Goal: Information Seeking & Learning: Learn about a topic

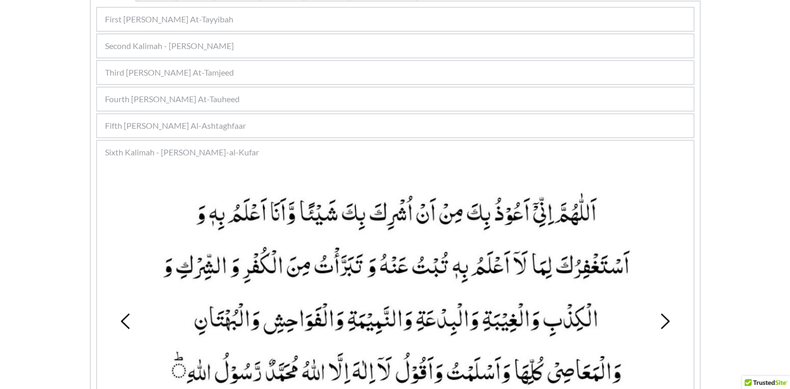
scroll to position [185, 0]
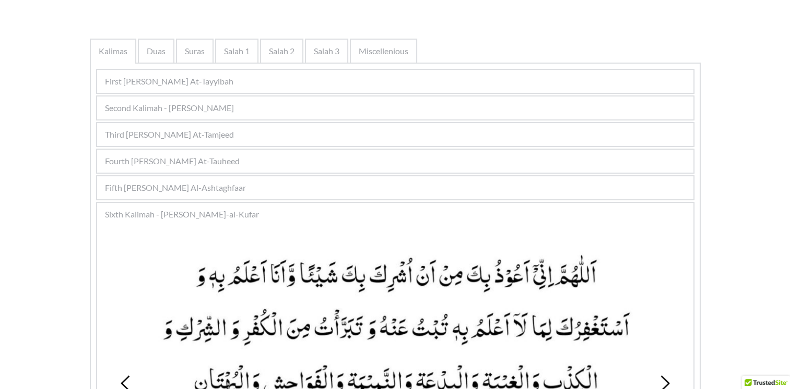
click at [255, 135] on div "Third Kalimah - Kalimah At-Tamjeed" at bounding box center [395, 134] width 596 height 23
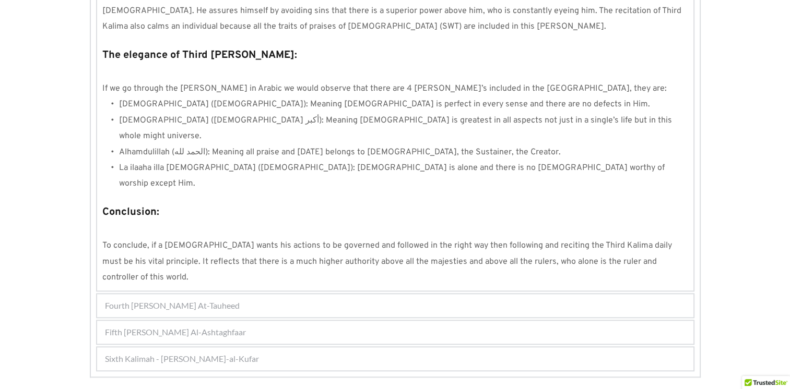
scroll to position [893, 0]
click at [241, 294] on div "Fourth Kalimah - Kalimah At-Tauheed" at bounding box center [395, 305] width 596 height 23
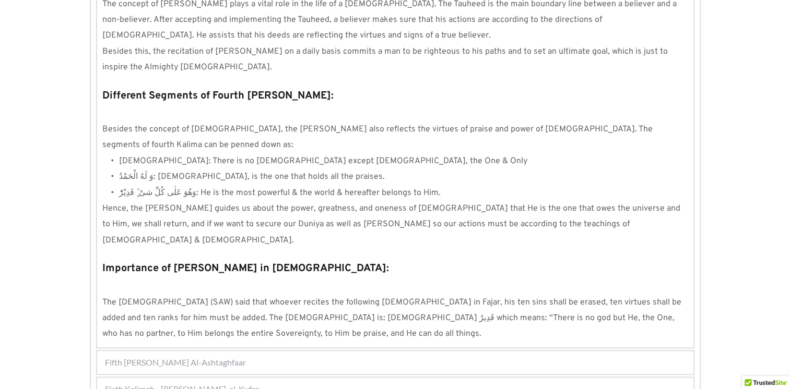
scroll to position [947, 0]
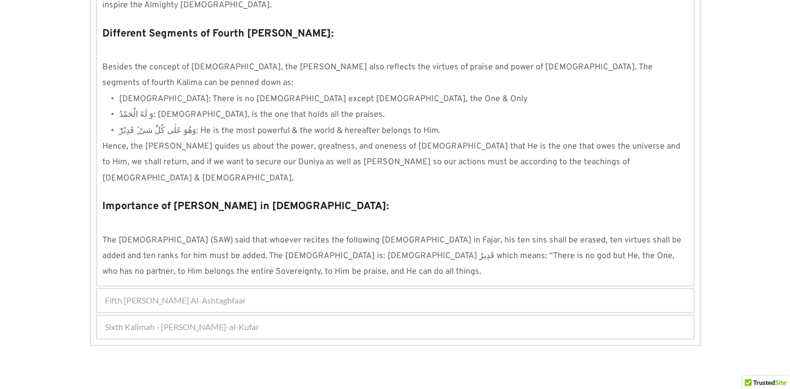
click at [232, 294] on span "Fifth Kalimah - Kalimah Al-Ashtaghfaar" at bounding box center [175, 300] width 141 height 13
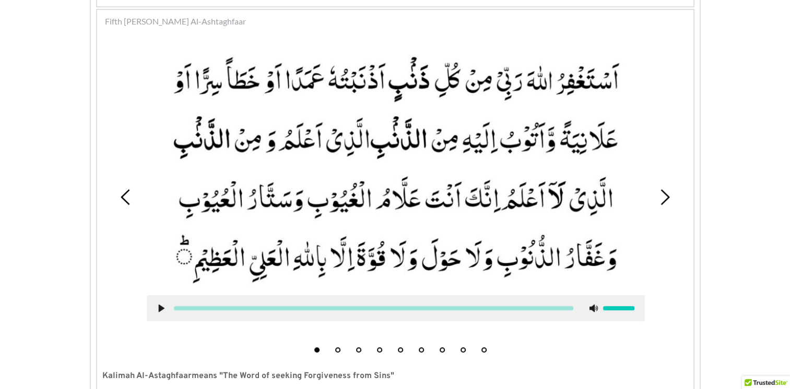
scroll to position [299, 0]
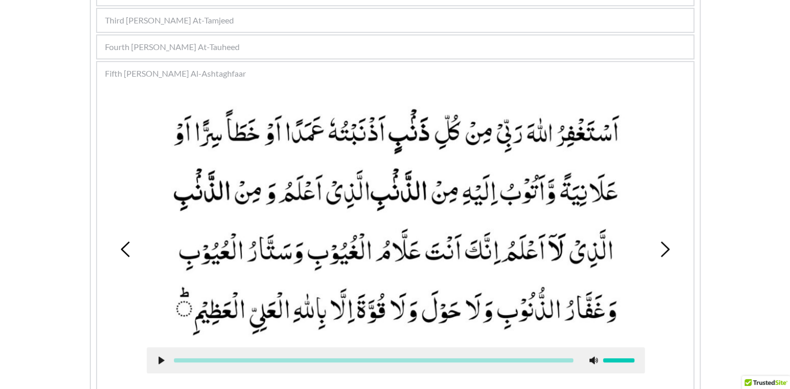
click at [112, 172] on div "1 2 3 4 5 6 7 8 9" at bounding box center [395, 249] width 586 height 321
click at [165, 75] on span "Fifth Kalimah - Kalimah Al-Ashtaghfaar" at bounding box center [175, 73] width 141 height 13
click at [162, 73] on span "Fifth Kalimah - Kalimah Al-Ashtaghfaar" at bounding box center [175, 73] width 141 height 13
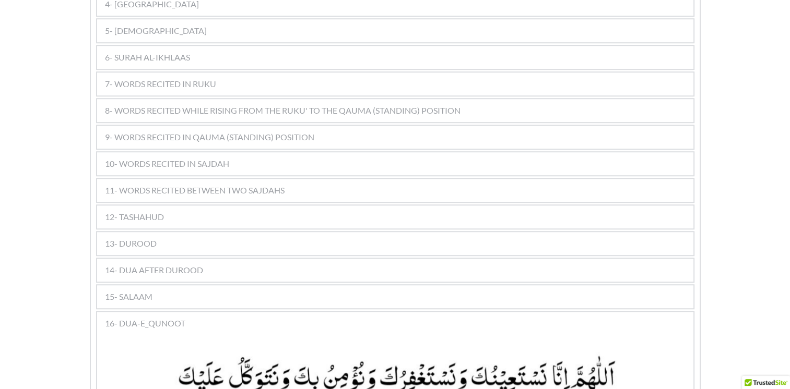
scroll to position [731, 0]
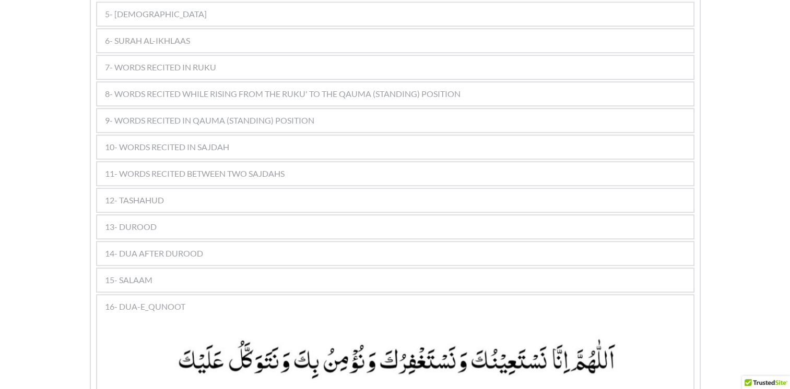
click at [259, 168] on span "11- WORDS RECITED BETWEEN TWO SAJDAHS" at bounding box center [195, 174] width 180 height 13
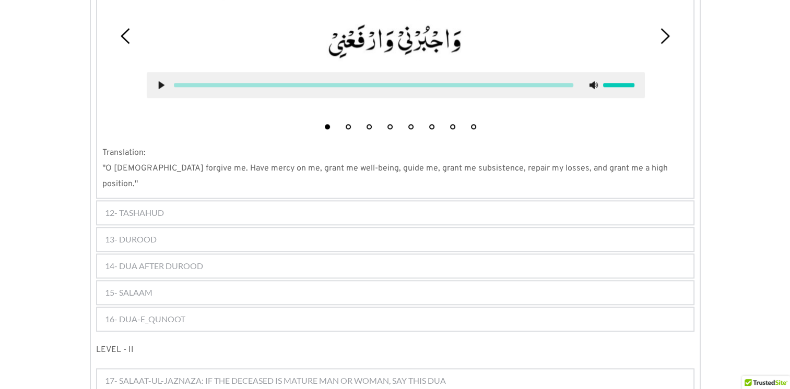
scroll to position [1044, 0]
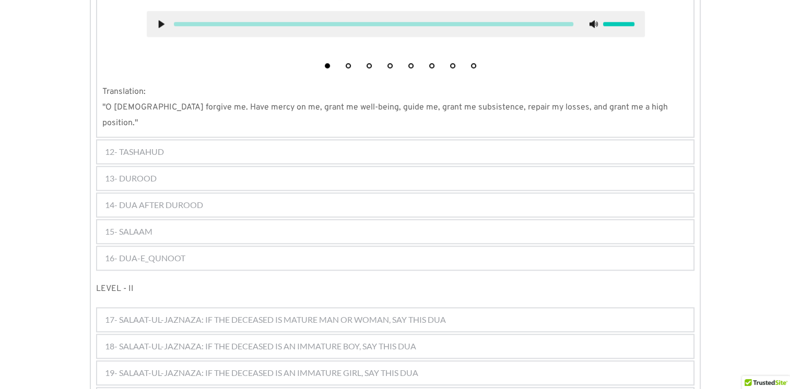
click at [197, 140] on div "12- TASHAHUD" at bounding box center [395, 151] width 596 height 23
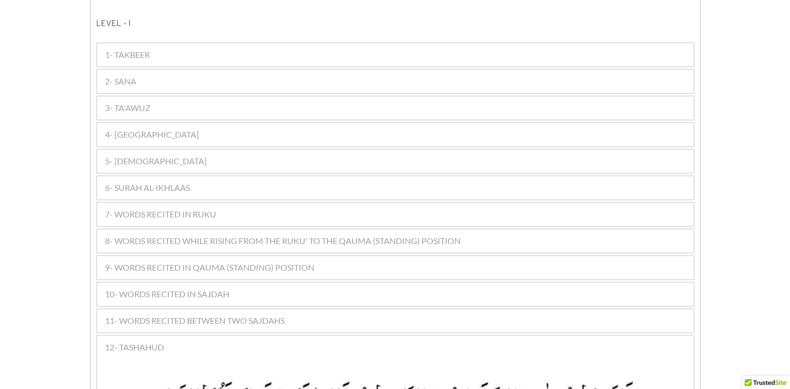
scroll to position [636, 0]
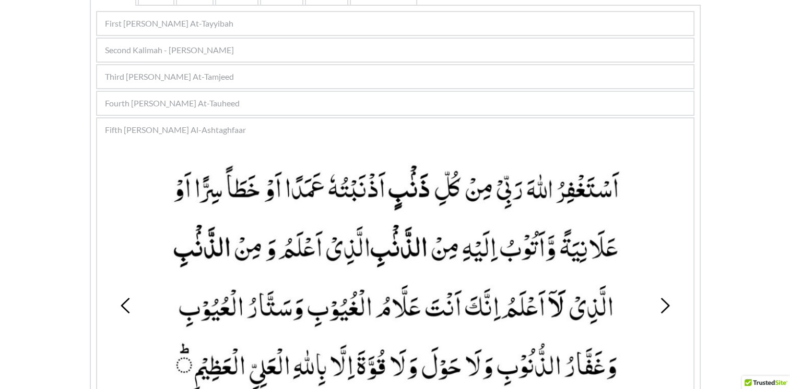
scroll to position [142, 0]
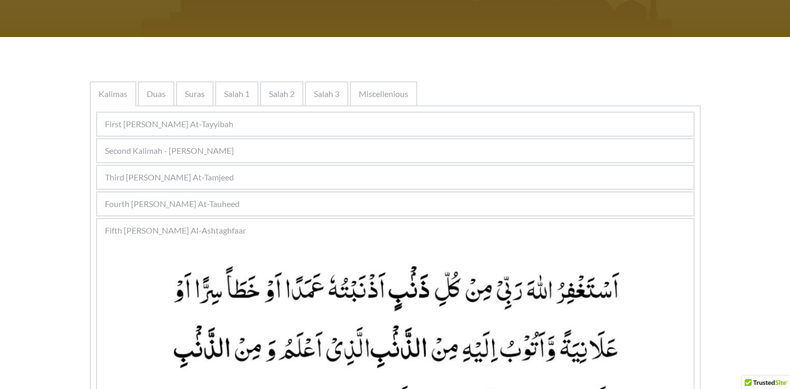
click at [130, 233] on span "Fifth Kalimah - Kalimah Al-Ashtaghfaar" at bounding box center [175, 230] width 141 height 13
click at [142, 233] on span "Fifth [PERSON_NAME] Al-Ashtaghfaar" at bounding box center [175, 230] width 141 height 13
click at [160, 231] on span "Fifth [PERSON_NAME] Al-Ashtaghfaar" at bounding box center [175, 230] width 141 height 13
click at [190, 124] on span "First [PERSON_NAME] At-Tayyibah" at bounding box center [169, 124] width 128 height 13
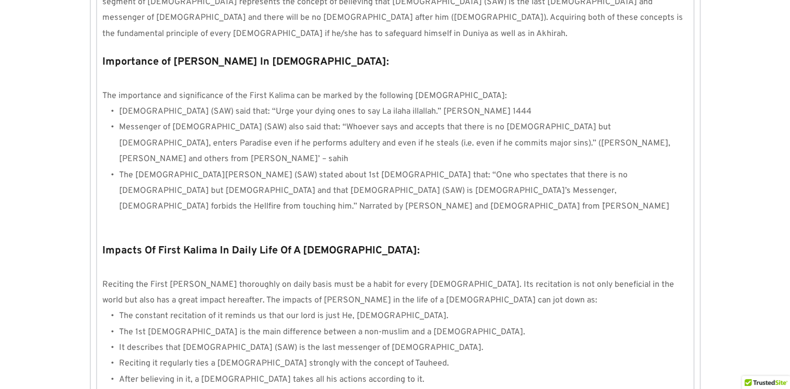
scroll to position [950, 0]
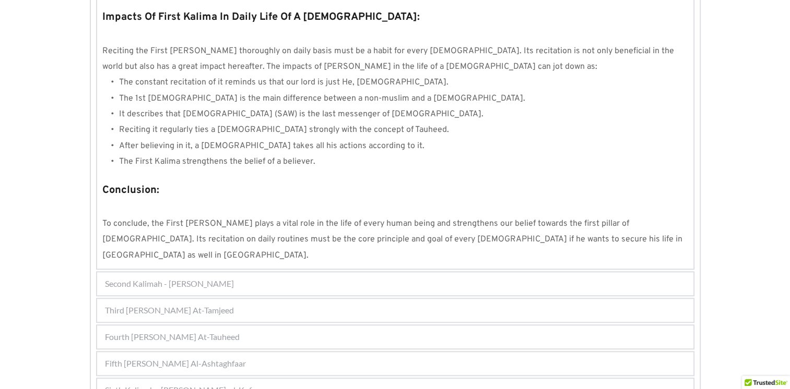
click at [316, 379] on div "Sixth Kalimah - [PERSON_NAME]-al-Kufar" at bounding box center [395, 390] width 596 height 23
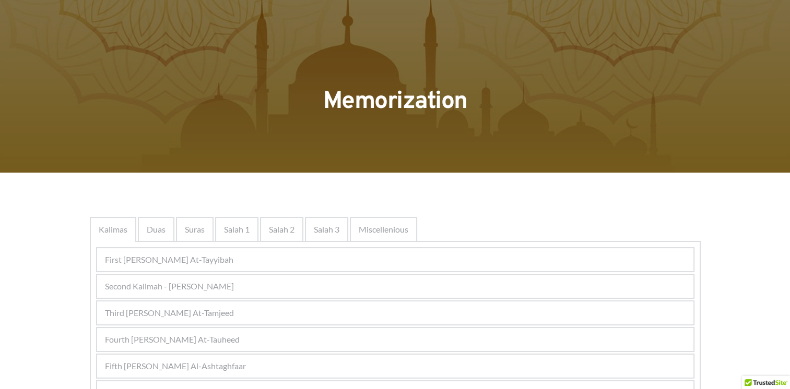
scroll to position [0, 0]
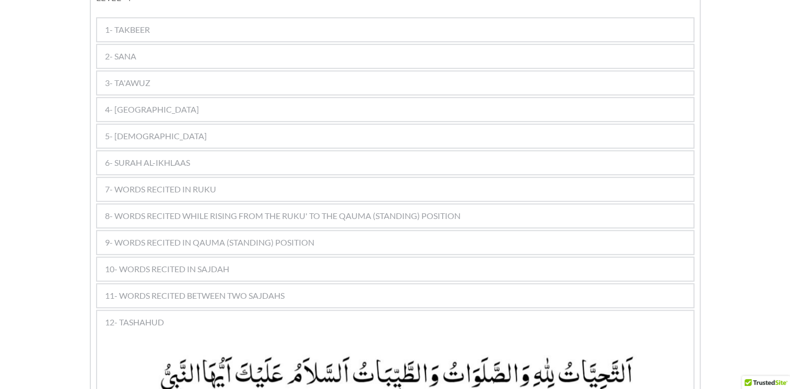
scroll to position [584, 0]
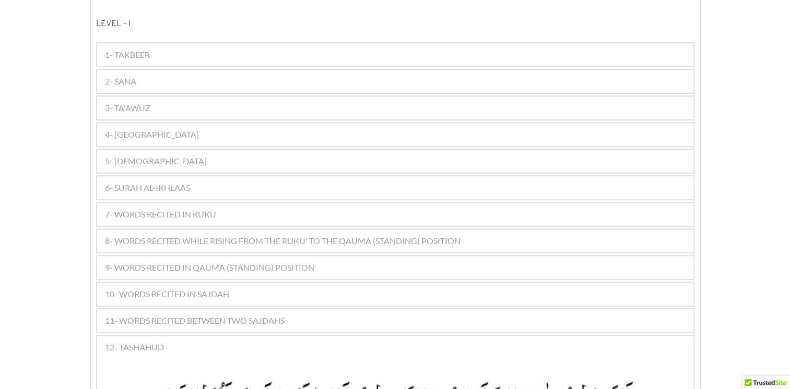
click at [211, 288] on span "10- WORDS RECITED IN SAJDAH" at bounding box center [167, 294] width 124 height 13
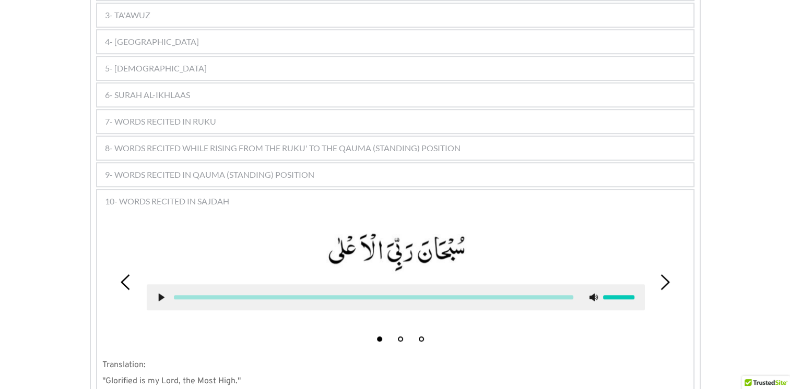
scroll to position [636, 0]
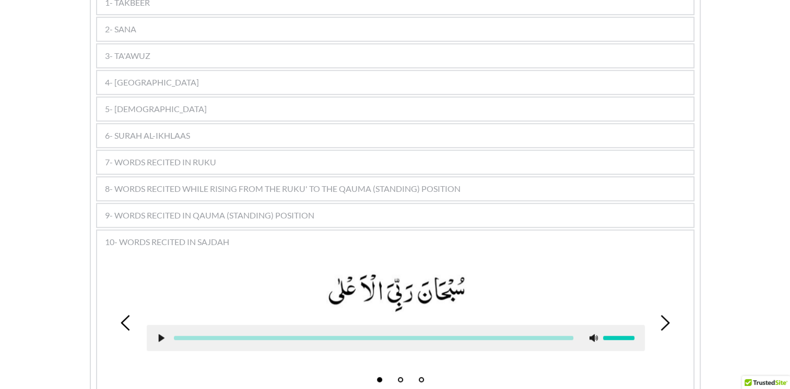
click at [177, 156] on span "7- WORDS RECITED IN RUKU" at bounding box center [160, 162] width 111 height 13
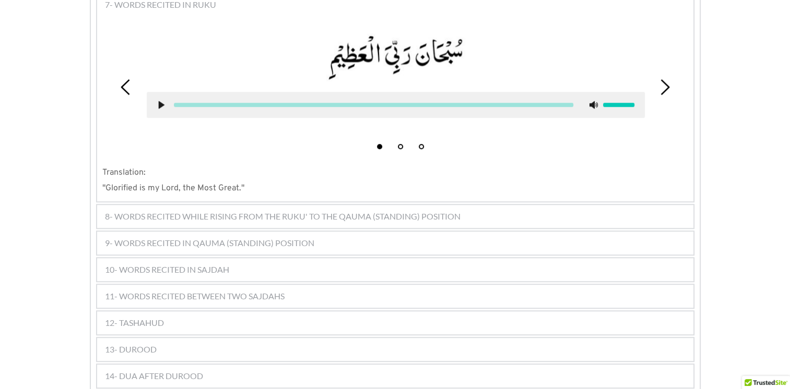
scroll to position [792, 0]
click at [203, 265] on span "10- WORDS RECITED IN SAJDAH" at bounding box center [167, 271] width 124 height 13
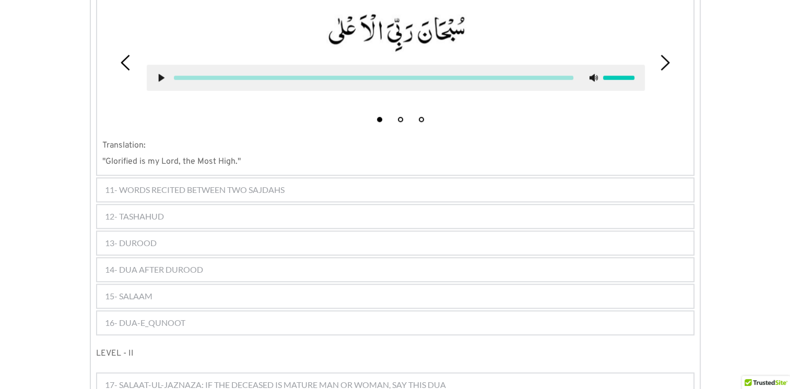
scroll to position [897, 0]
click at [236, 183] on span "11- WORDS RECITED BETWEEN TWO SAJDAHS" at bounding box center [195, 189] width 180 height 13
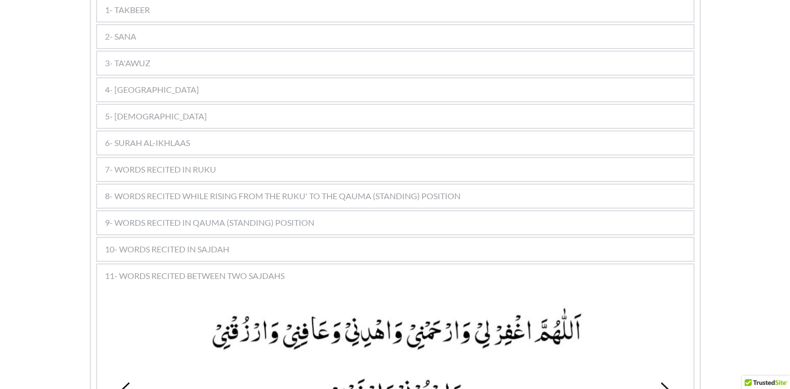
scroll to position [558, 0]
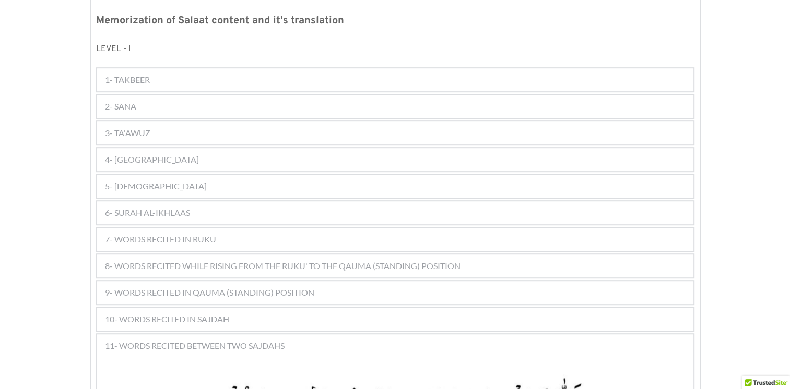
click at [142, 207] on span "6- SURAH AL-IKHLAAS" at bounding box center [147, 213] width 85 height 13
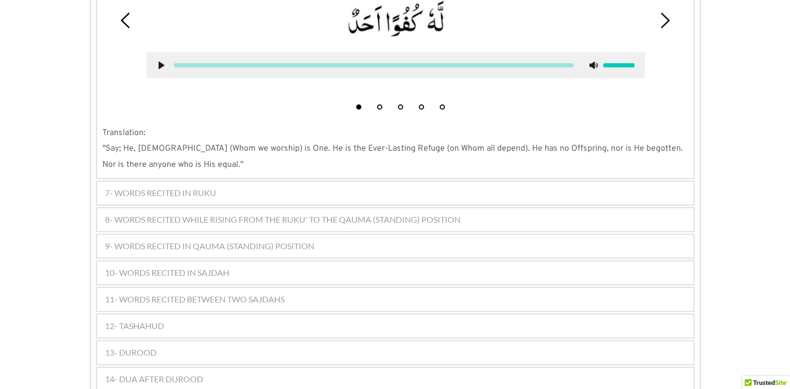
scroll to position [872, 0]
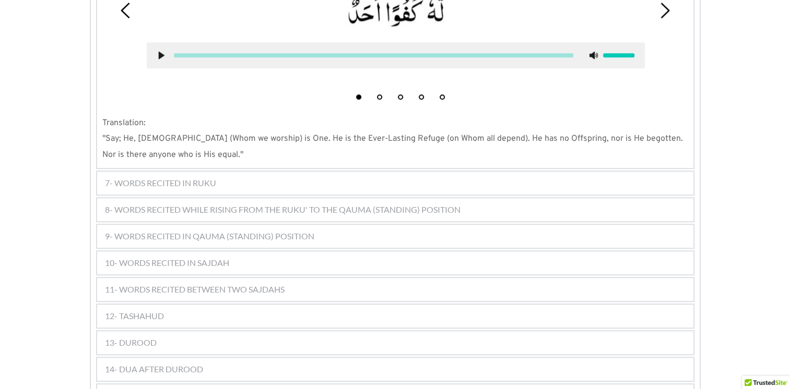
click at [140, 172] on div "7- WORDS RECITED IN RUKU" at bounding box center [395, 183] width 596 height 23
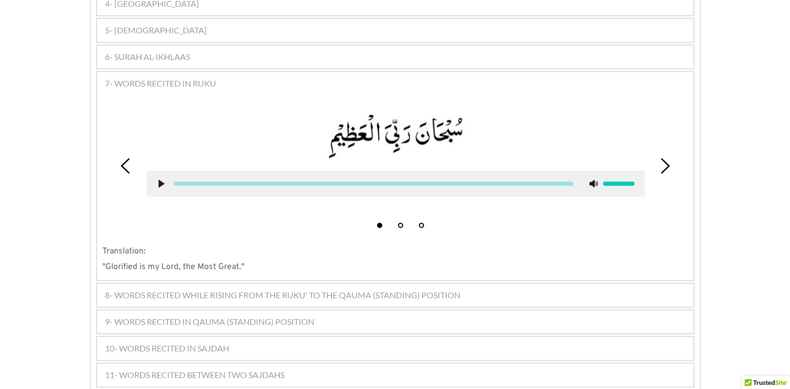
scroll to position [662, 0]
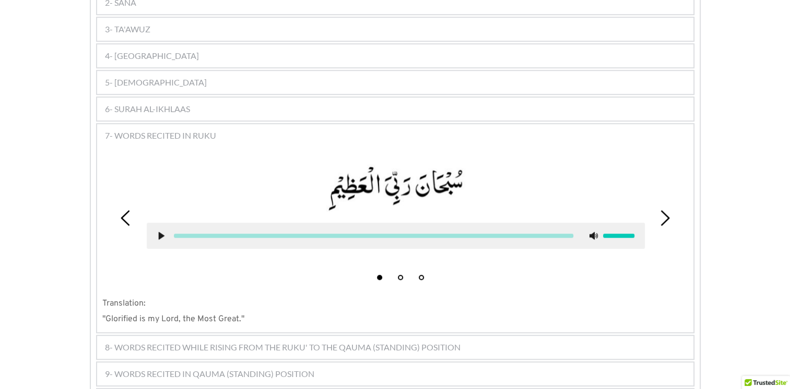
click at [192, 98] on div "6- SURAH AL-IKHLAAS" at bounding box center [395, 109] width 596 height 23
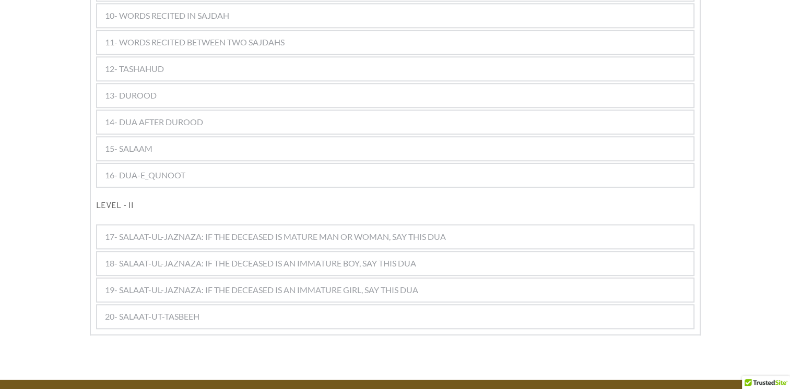
scroll to position [1067, 0]
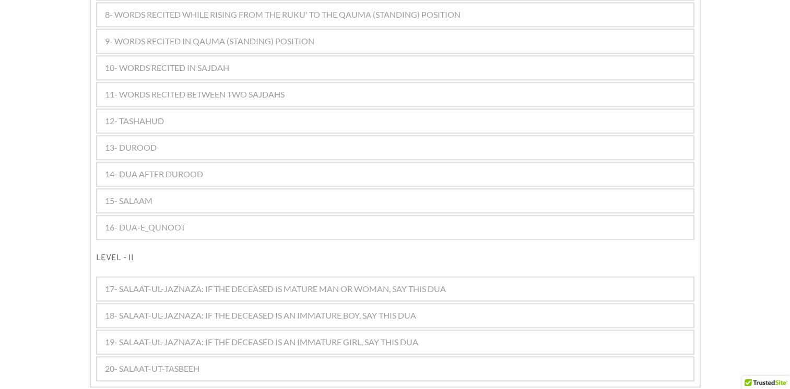
click at [239, 216] on div "16- DUA-E_QUNOOT" at bounding box center [395, 227] width 596 height 23
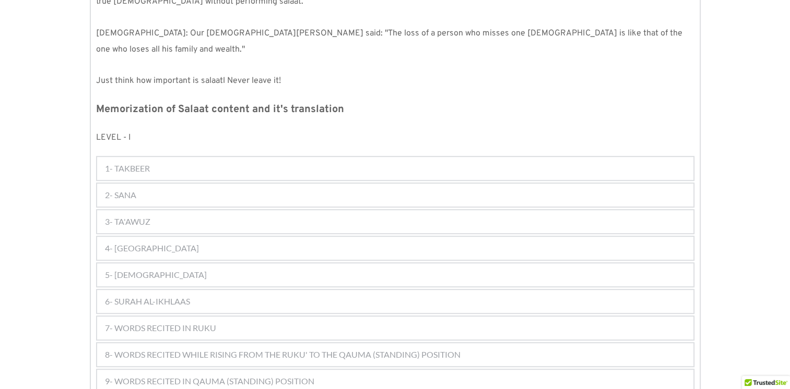
scroll to position [393, 0]
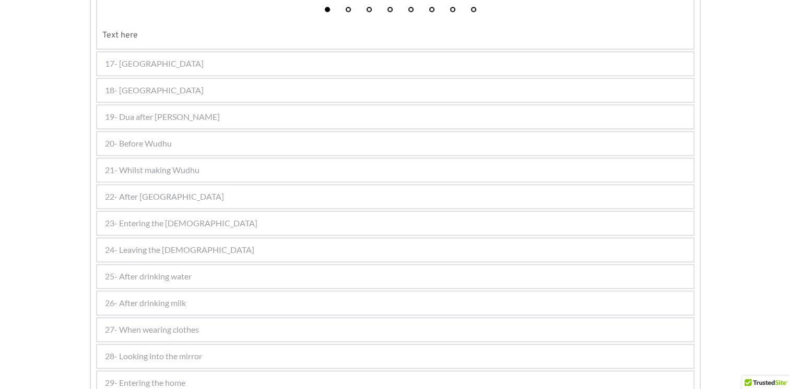
scroll to position [1148, 0]
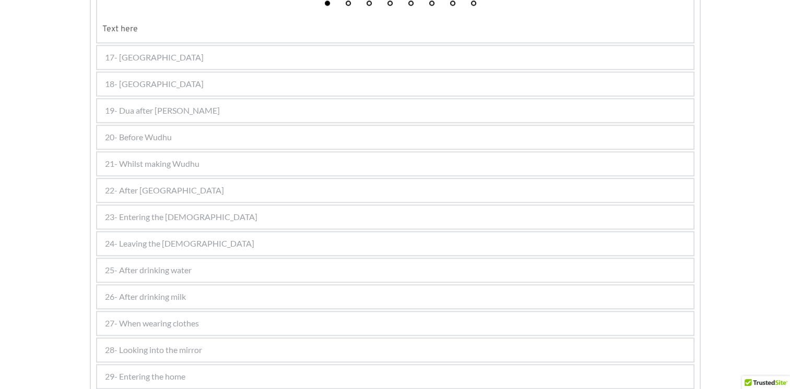
click at [161, 132] on span "20- Before Wudhu" at bounding box center [138, 137] width 67 height 13
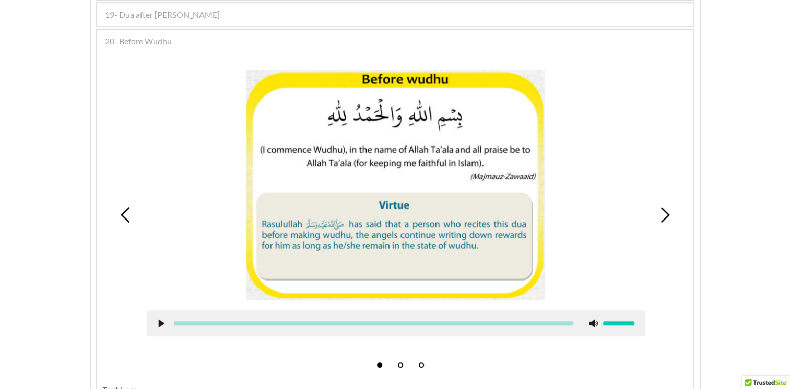
scroll to position [626, 0]
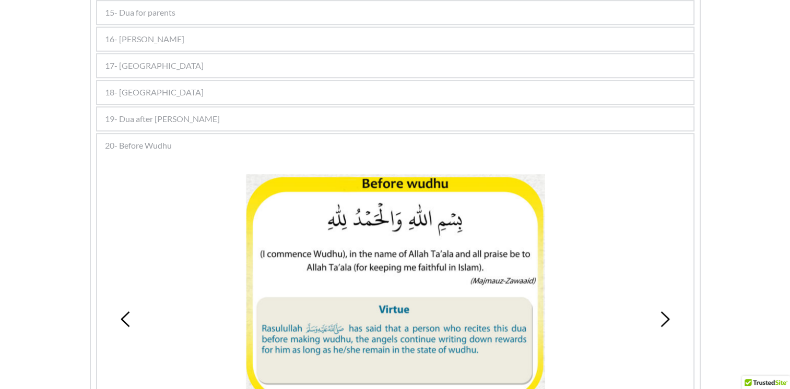
click at [178, 113] on div "19- Dua after [PERSON_NAME]" at bounding box center [395, 119] width 596 height 23
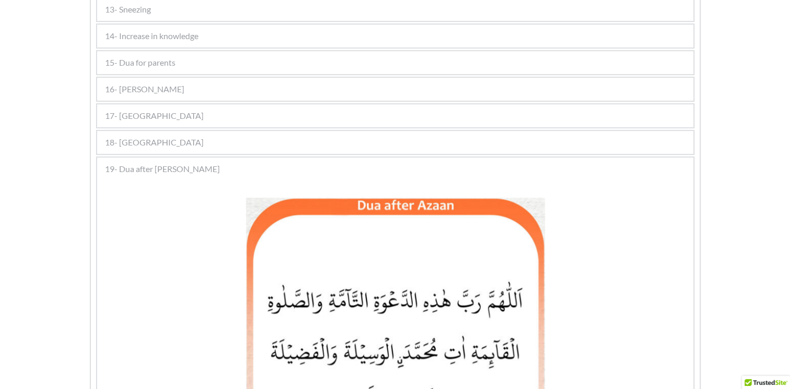
scroll to position [574, 0]
